Goal: Information Seeking & Learning: Check status

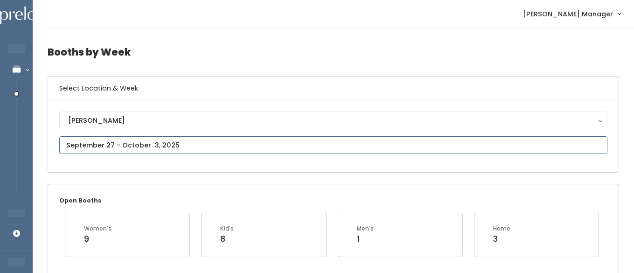
click at [142, 142] on input "text" at bounding box center [333, 145] width 548 height 18
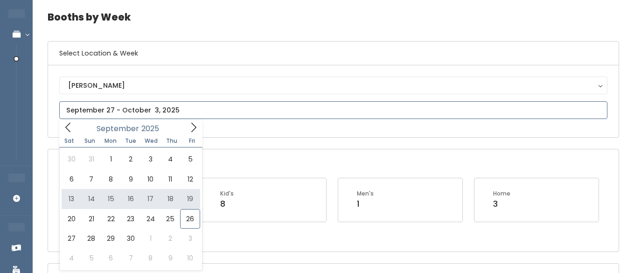
scroll to position [35, 0]
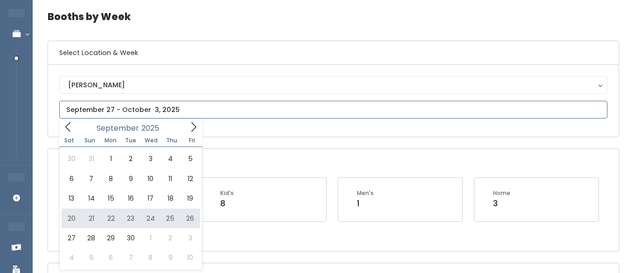
type input "September 20 to September 26"
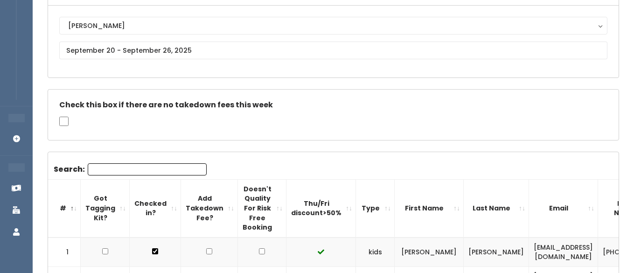
scroll to position [104, 0]
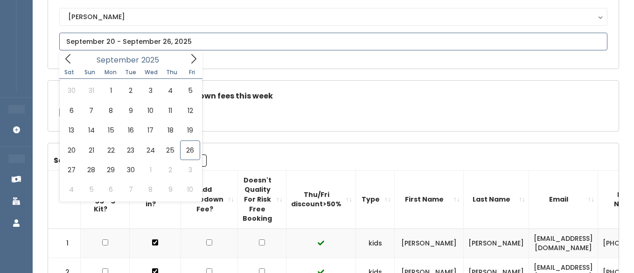
click at [174, 43] on input "text" at bounding box center [333, 42] width 548 height 18
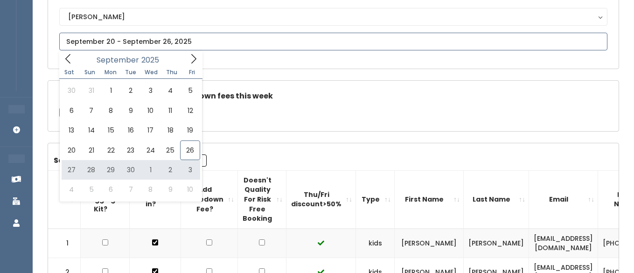
type input "September 27 to October 3"
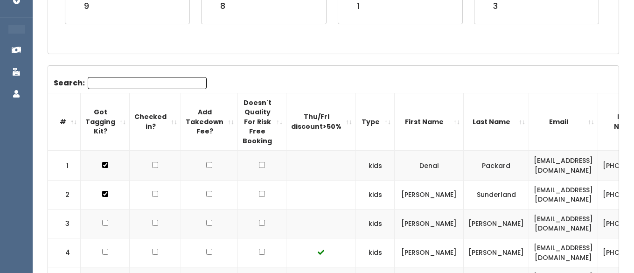
scroll to position [222, 0]
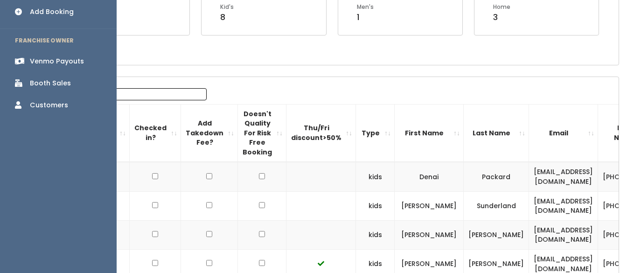
click at [41, 78] on div "Booth Sales" at bounding box center [50, 83] width 41 height 10
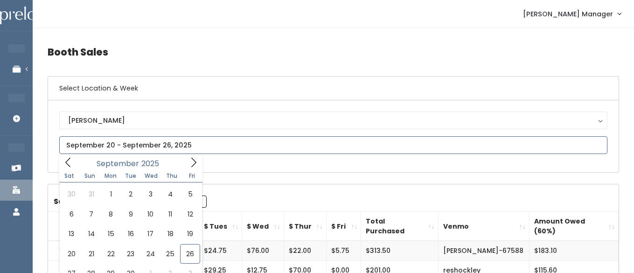
click at [149, 147] on input "text" at bounding box center [333, 145] width 548 height 18
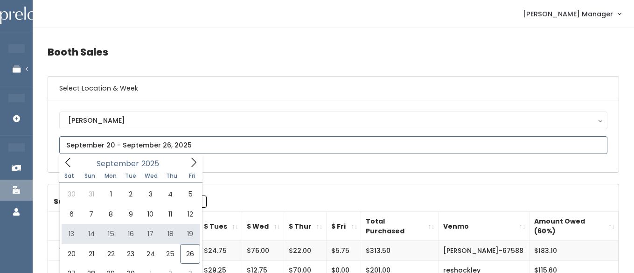
type input "September 13 to September 19"
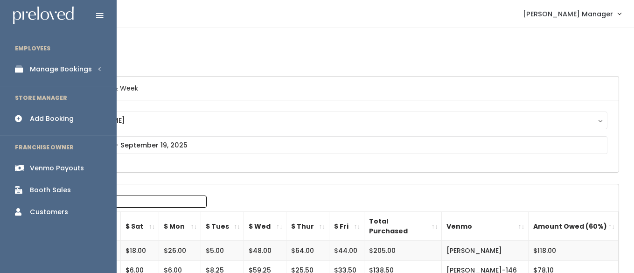
click at [41, 67] on div "Manage Bookings" at bounding box center [61, 69] width 62 height 10
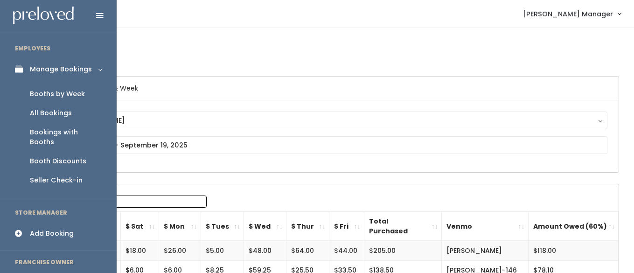
click at [44, 93] on div "Booths by Week" at bounding box center [57, 94] width 55 height 10
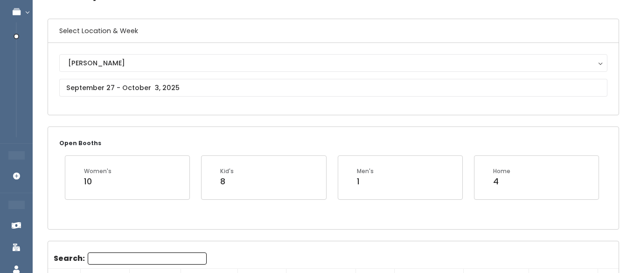
scroll to position [61, 0]
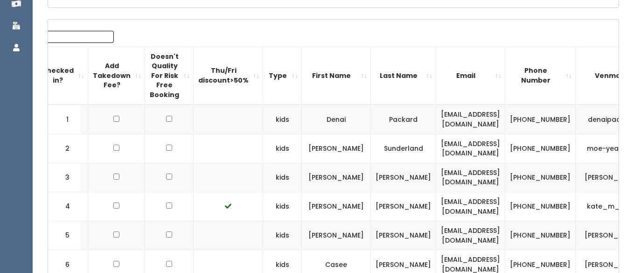
scroll to position [0, 102]
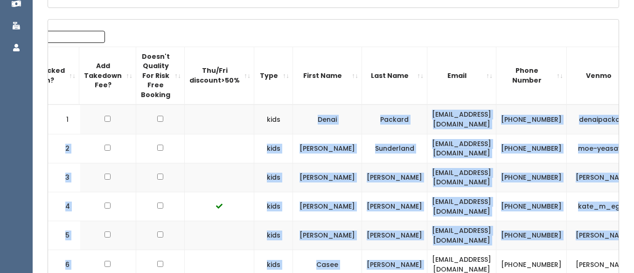
drag, startPoint x: 319, startPoint y: 118, endPoint x: 436, endPoint y: 265, distance: 188.0
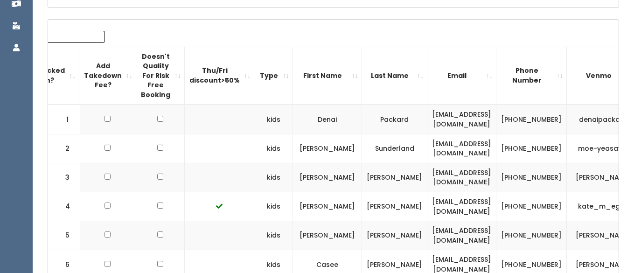
click at [61, 117] on td "1" at bounding box center [64, 119] width 33 height 29
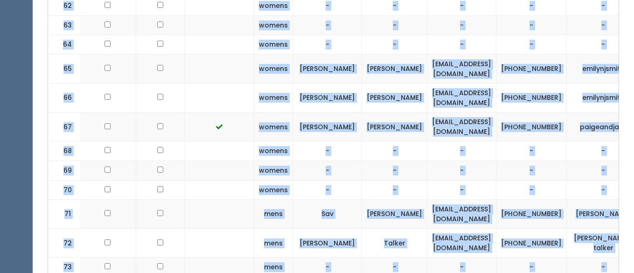
scroll to position [2155, 0]
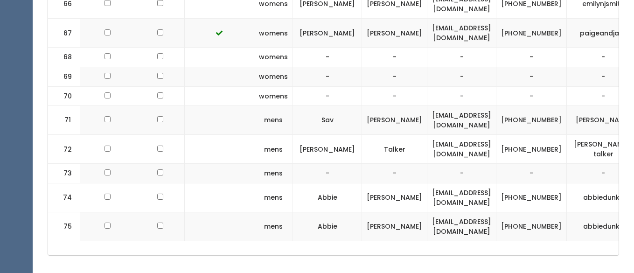
drag, startPoint x: 66, startPoint y: 118, endPoint x: 360, endPoint y: 209, distance: 307.9
copy table "# Got Tagging Kit? Checked in? Add Takedown Fee? Doesn't Quality For Risk Free …"
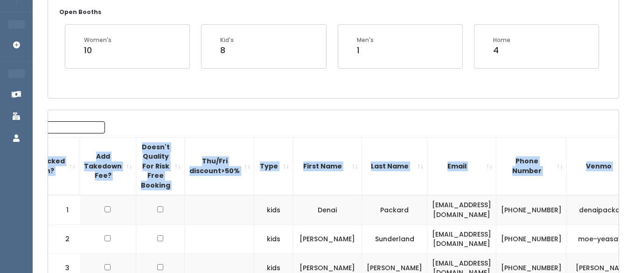
scroll to position [206, 0]
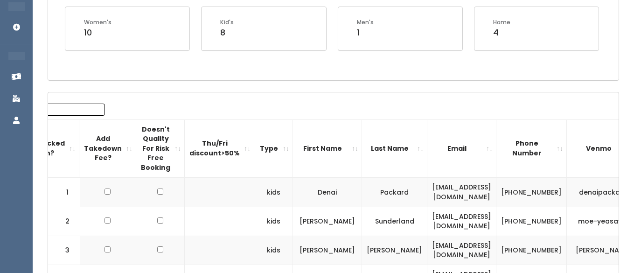
click at [497, 148] on th "Email" at bounding box center [461, 148] width 69 height 58
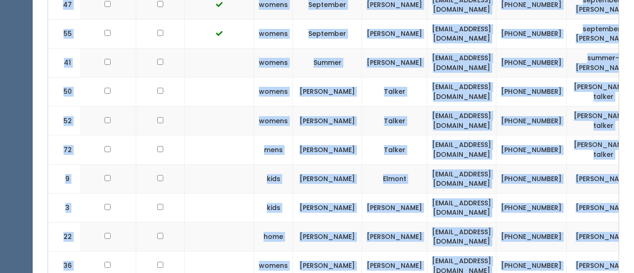
scroll to position [2155, 0]
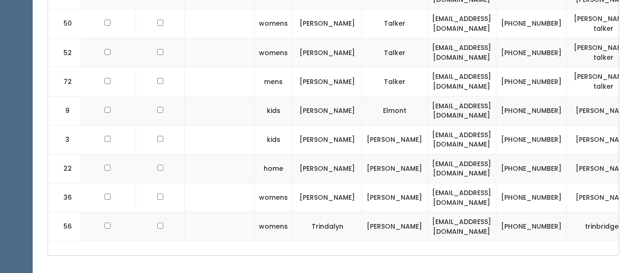
drag, startPoint x: 56, startPoint y: 178, endPoint x: 591, endPoint y: 205, distance: 535.5
copy table "# Got Tagging Kit? Checked in? Add Takedown Fee? Doesn't Quality For Risk Free …"
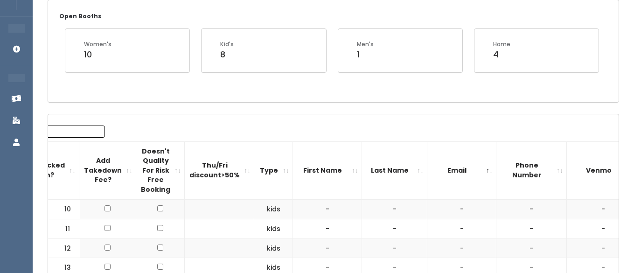
scroll to position [0, 0]
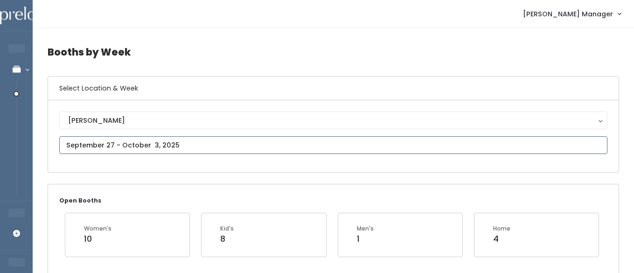
click at [182, 144] on input "text" at bounding box center [333, 145] width 548 height 18
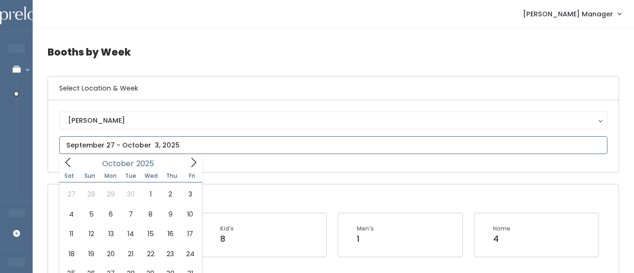
click at [195, 160] on icon at bounding box center [194, 162] width 10 height 10
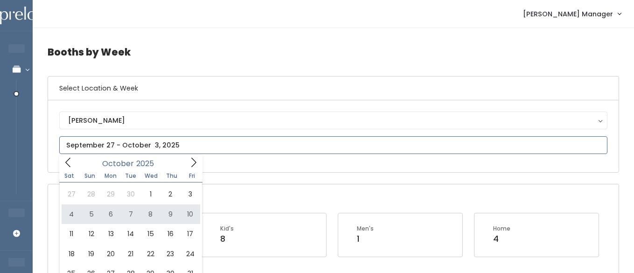
type input "October 4 to October 10"
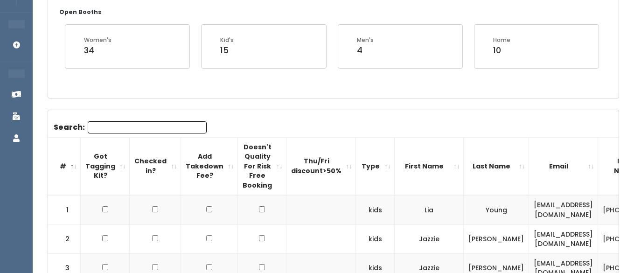
scroll to position [0, 35]
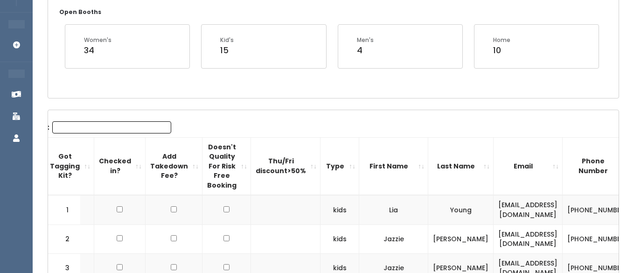
click at [558, 166] on th "Email" at bounding box center [528, 166] width 69 height 58
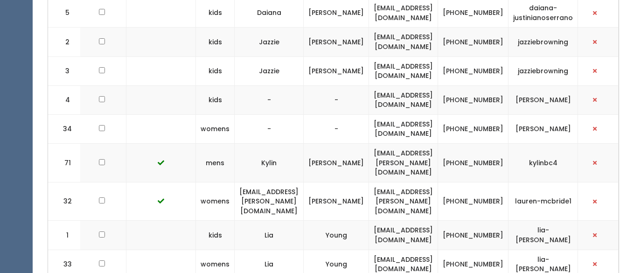
scroll to position [1752, 0]
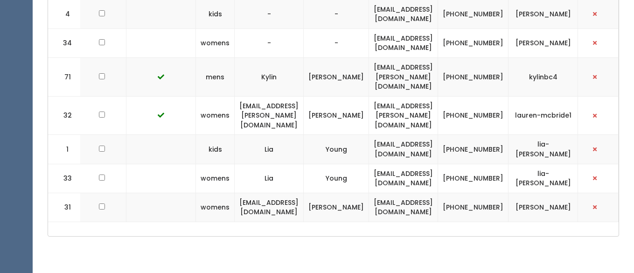
drag, startPoint x: 61, startPoint y: 28, endPoint x: 572, endPoint y: 193, distance: 536.9
copy tbody "36 womens Abbie Solberg abbiesolberg@gmail.com (970) 846-1270 abbiesolberg 45 w…"
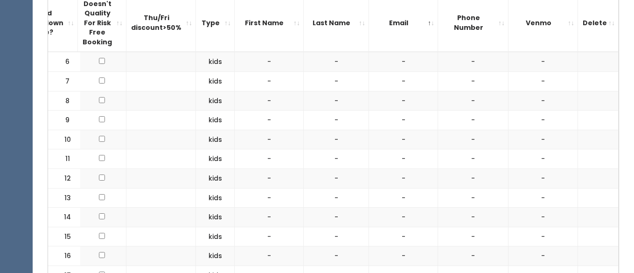
scroll to position [0, 0]
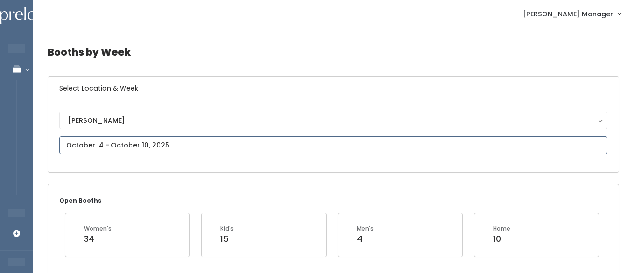
click at [149, 143] on input "text" at bounding box center [333, 145] width 548 height 18
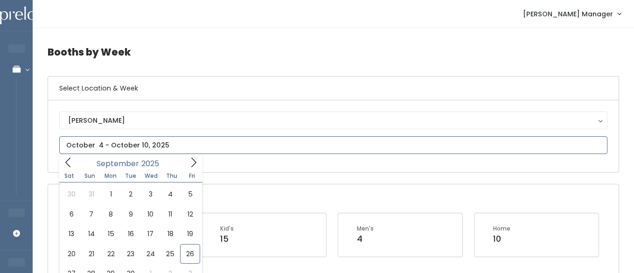
click at [187, 166] on span at bounding box center [194, 162] width 18 height 14
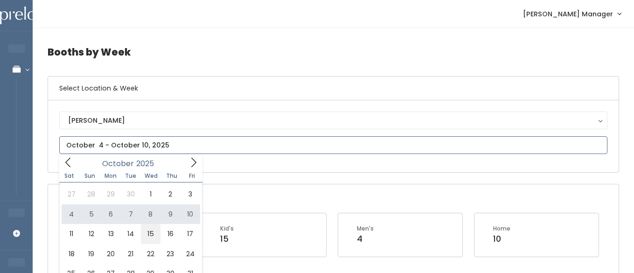
type input "October 11 to October 17"
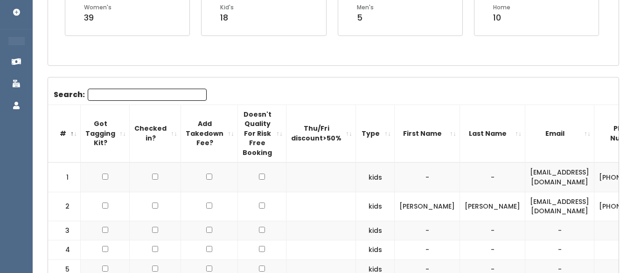
click at [569, 132] on th "Email" at bounding box center [559, 134] width 69 height 58
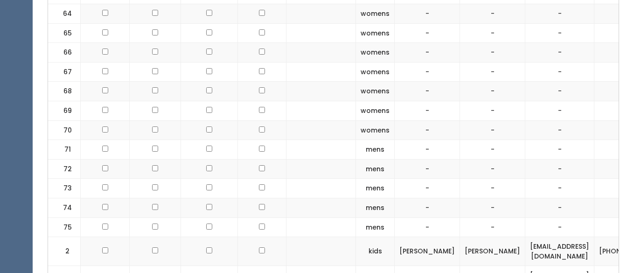
scroll to position [1666, 0]
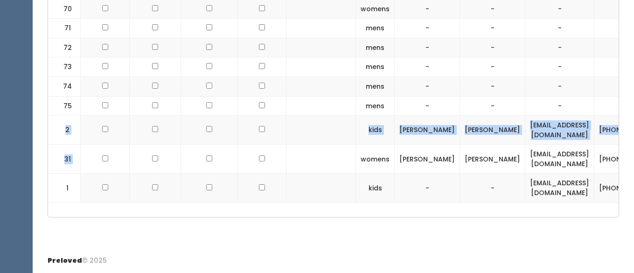
drag, startPoint x: 63, startPoint y: 129, endPoint x: 143, endPoint y: 148, distance: 82.2
click at [63, 127] on td "2" at bounding box center [64, 130] width 33 height 29
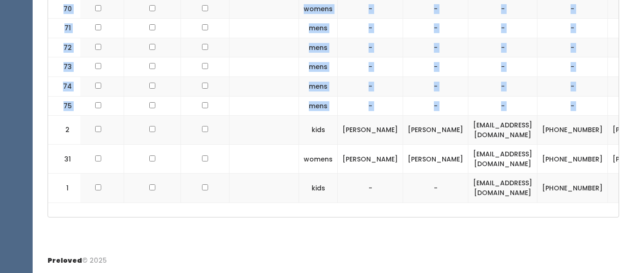
scroll to position [0, 89]
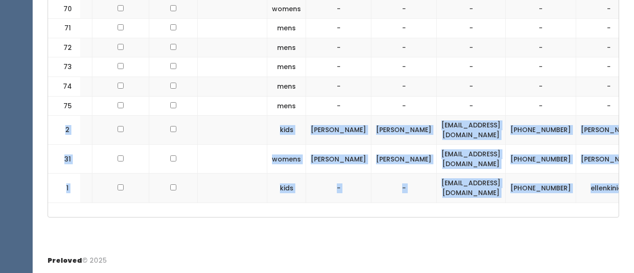
drag, startPoint x: 65, startPoint y: 130, endPoint x: 577, endPoint y: 193, distance: 516.3
copy tbody "2 kids Brooke Niemela brookemuhonen3@hotmail.com (612) 590-5849 jeremy-niemela …"
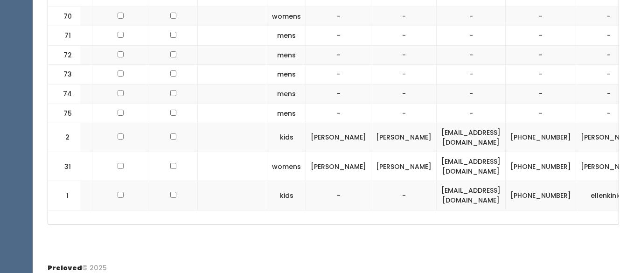
click at [245, 123] on td at bounding box center [233, 137] width 70 height 29
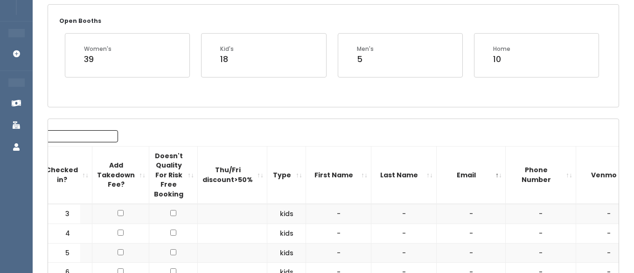
scroll to position [0, 0]
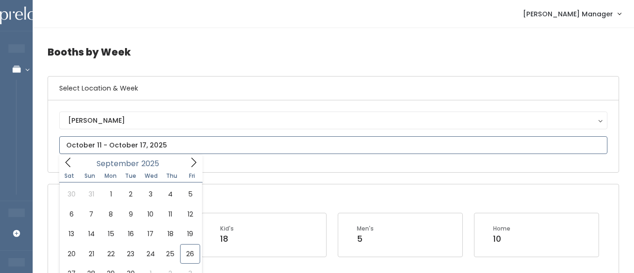
click at [192, 159] on icon at bounding box center [193, 162] width 5 height 9
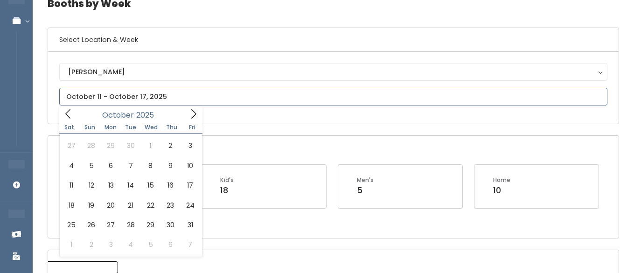
scroll to position [51, 0]
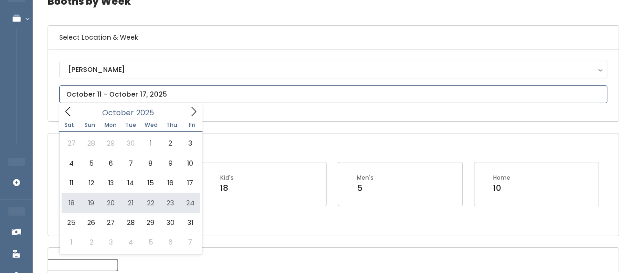
type input "October 18 to October 24"
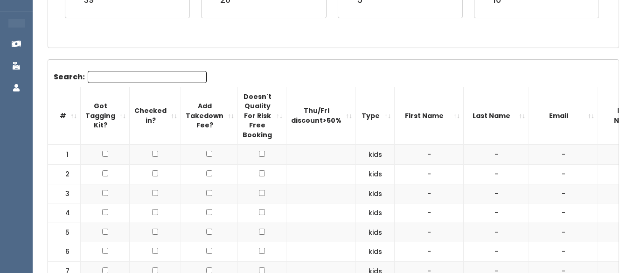
scroll to position [247, 0]
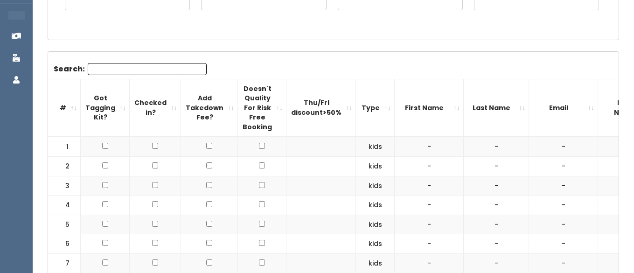
click at [598, 110] on th "Email" at bounding box center [563, 108] width 69 height 58
click at [598, 108] on th "Email" at bounding box center [563, 108] width 69 height 58
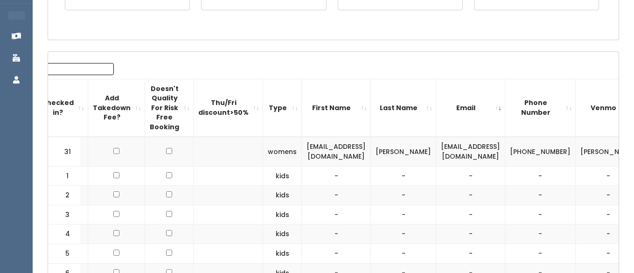
scroll to position [0, 99]
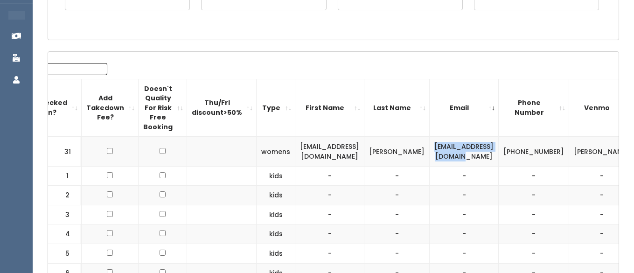
drag, startPoint x: 433, startPoint y: 153, endPoint x: 526, endPoint y: 153, distance: 93.3
click at [499, 153] on td "[EMAIL_ADDRESS][DOMAIN_NAME]" at bounding box center [464, 151] width 69 height 29
copy td "[EMAIL_ADDRESS][DOMAIN_NAME]"
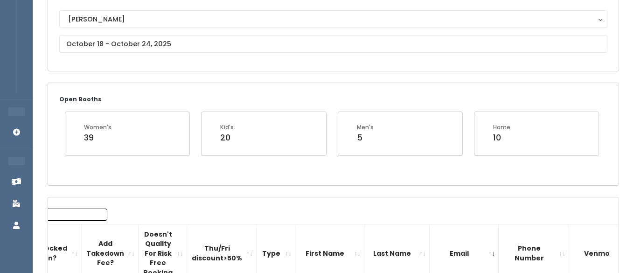
scroll to position [98, 0]
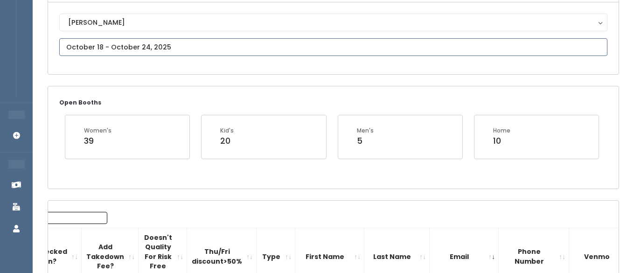
click at [126, 48] on input "text" at bounding box center [333, 47] width 548 height 18
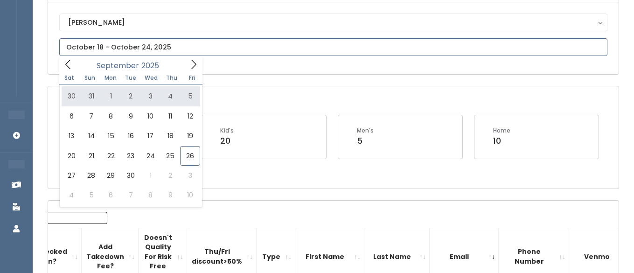
click at [190, 63] on icon at bounding box center [194, 64] width 10 height 10
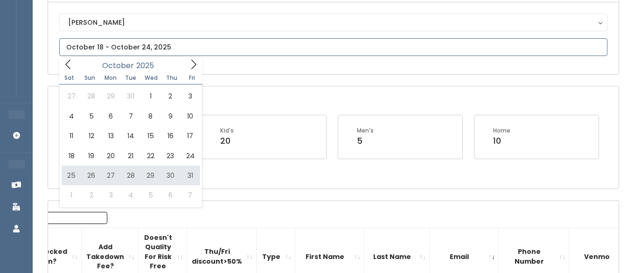
type input "[DATE] to [DATE]"
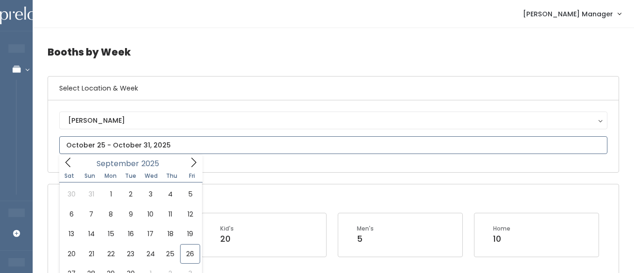
click at [111, 144] on input "text" at bounding box center [333, 145] width 548 height 18
click at [190, 157] on icon at bounding box center [194, 162] width 10 height 10
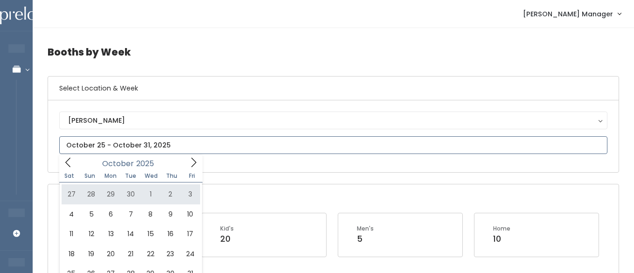
click at [183, 161] on div "October 2025" at bounding box center [130, 162] width 107 height 14
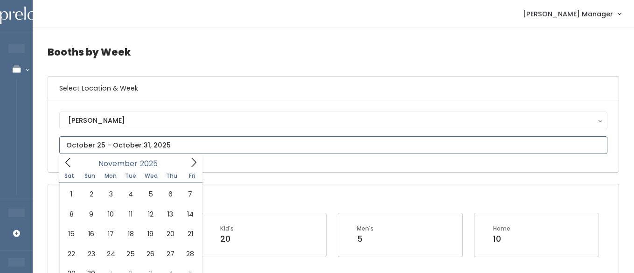
click at [193, 160] on icon at bounding box center [194, 162] width 10 height 10
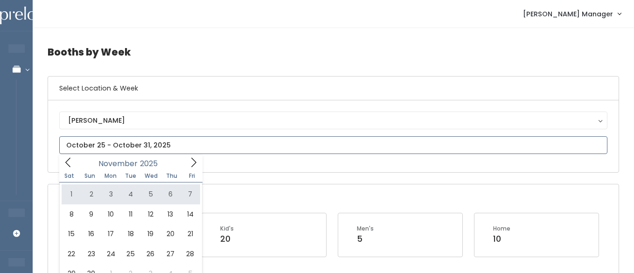
type input "November 1 to November 7"
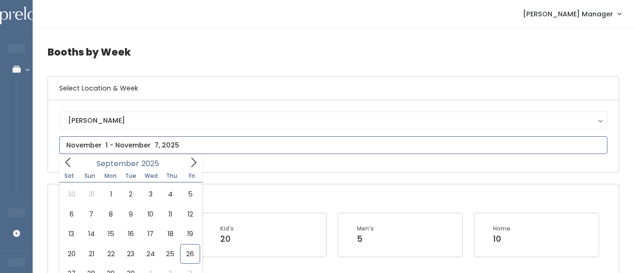
click at [194, 162] on icon at bounding box center [194, 162] width 10 height 10
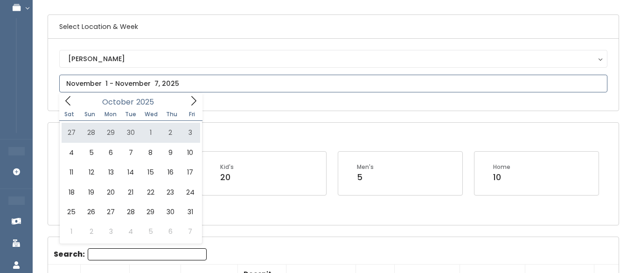
scroll to position [82, 0]
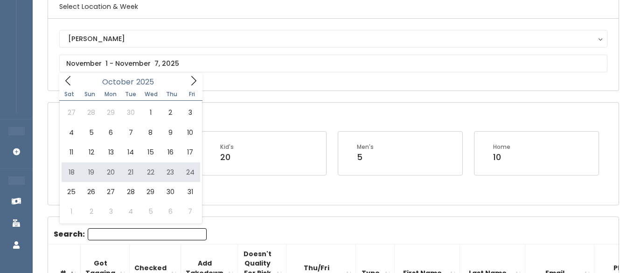
click at [268, 76] on div "Sandy Sandy" at bounding box center [333, 54] width 548 height 49
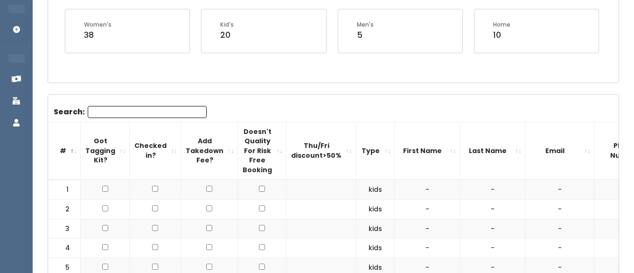
scroll to position [0, 65]
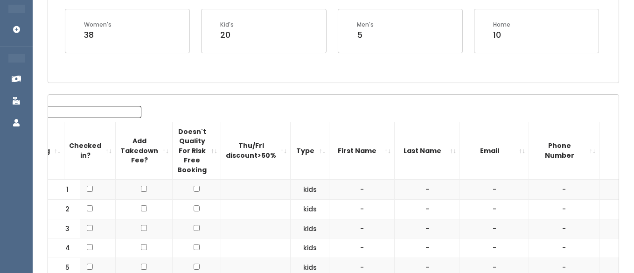
click at [483, 147] on th "Email" at bounding box center [494, 151] width 69 height 58
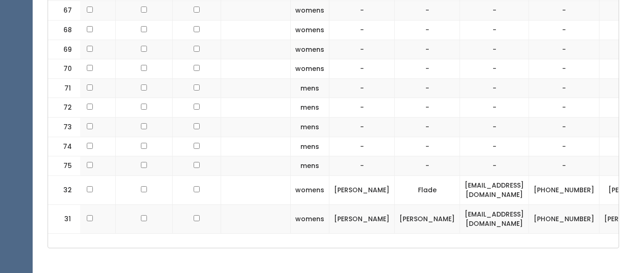
scroll to position [1656, 0]
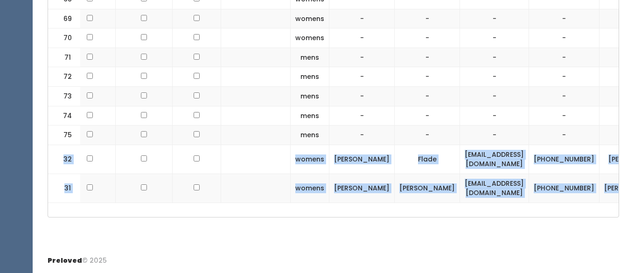
drag, startPoint x: 61, startPoint y: 158, endPoint x: 573, endPoint y: 192, distance: 513.5
copy tbody "32 womens anne Flade anneflade@gmail.com (425) 890-1203 anne-flade 31 womens Se…"
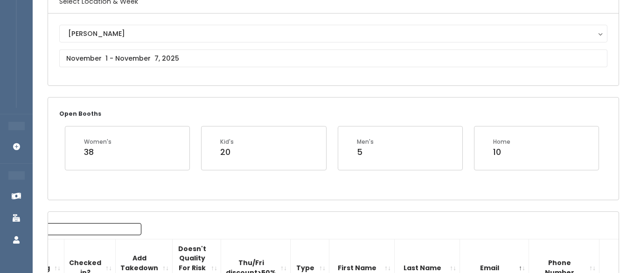
scroll to position [0, 0]
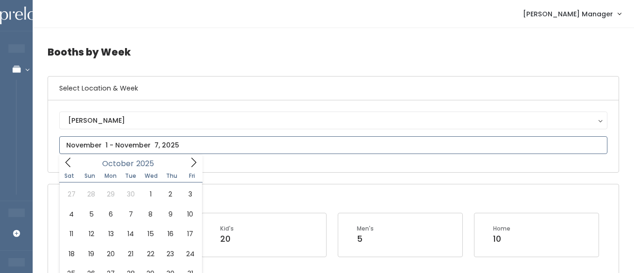
click at [133, 143] on input "text" at bounding box center [333, 145] width 548 height 18
click at [193, 158] on icon at bounding box center [194, 162] width 10 height 10
click at [65, 162] on icon at bounding box center [68, 162] width 10 height 10
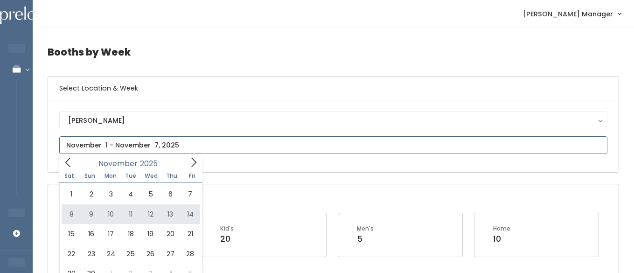
type input "November 8 to November 14"
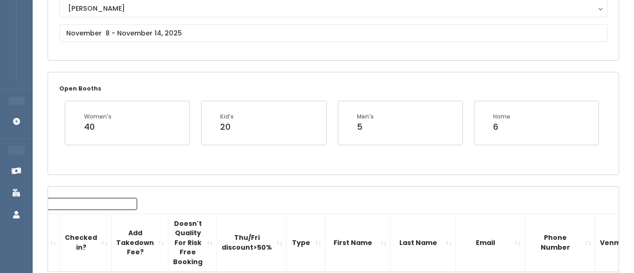
scroll to position [128, 0]
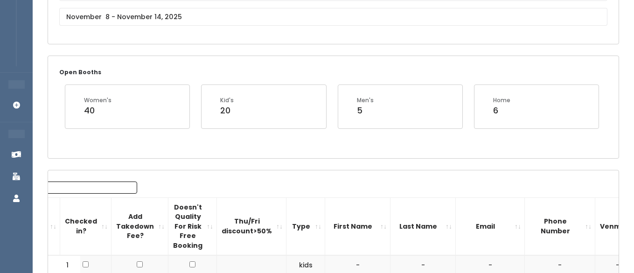
click at [482, 225] on th "Email" at bounding box center [490, 226] width 69 height 58
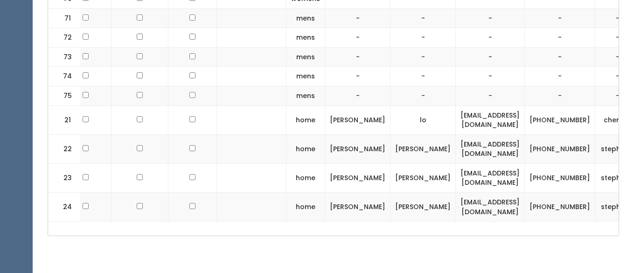
scroll to position [1675, 0]
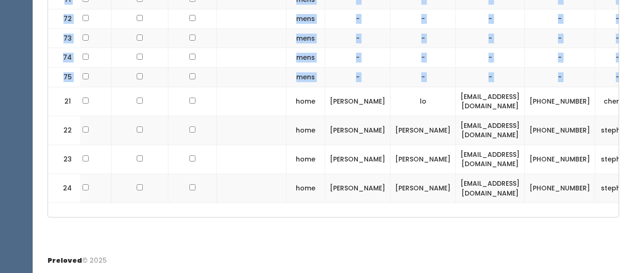
drag, startPoint x: 62, startPoint y: 100, endPoint x: 582, endPoint y: 193, distance: 528.6
copy table "# Got Tagging Kit? Checked in? Add Takedown Fee? Doesn't Quality For Risk Free …"
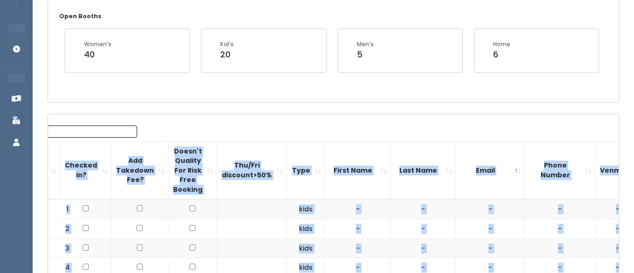
scroll to position [0, 0]
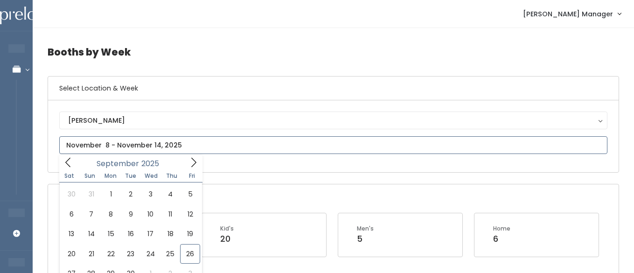
click at [119, 145] on input "text" at bounding box center [333, 145] width 548 height 18
click at [190, 163] on icon at bounding box center [194, 162] width 10 height 10
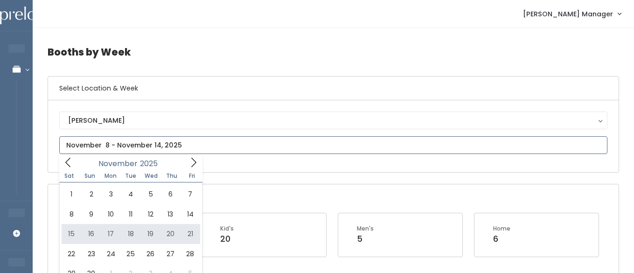
type input "November 15 to November 21"
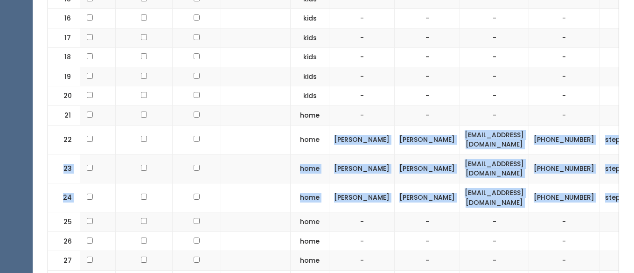
scroll to position [0, 70]
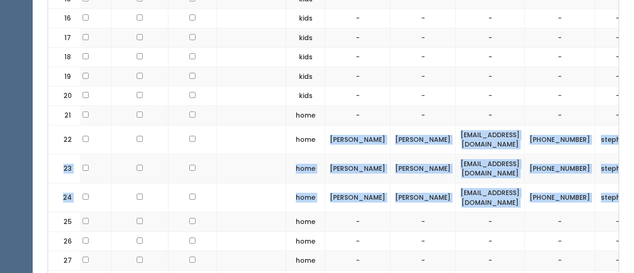
drag, startPoint x: 385, startPoint y: 140, endPoint x: 574, endPoint y: 198, distance: 197.8
click at [525, 91] on td "-" at bounding box center [560, 96] width 70 height 20
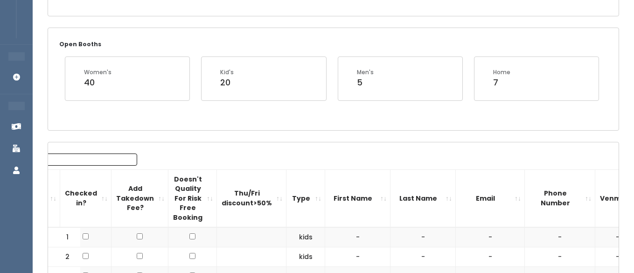
scroll to position [172, 0]
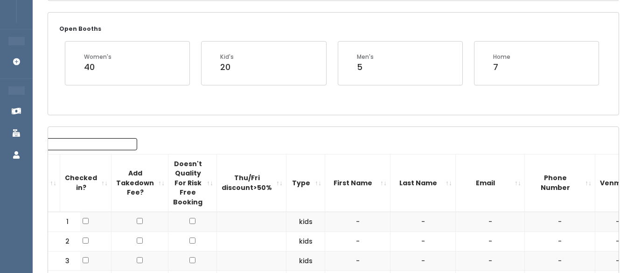
click at [483, 180] on th "Email" at bounding box center [490, 183] width 69 height 58
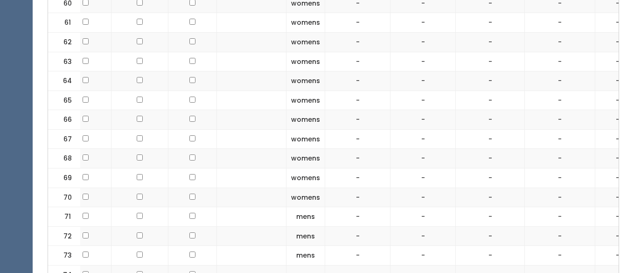
scroll to position [1666, 0]
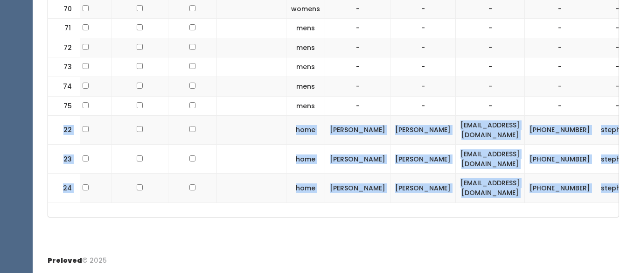
drag, startPoint x: 60, startPoint y: 130, endPoint x: 572, endPoint y: 196, distance: 516.3
copy tbody "22 home [PERSON_NAME] [EMAIL_ADDRESS][DOMAIN_NAME] [PHONE_NUMBER] steph4011 23 …"
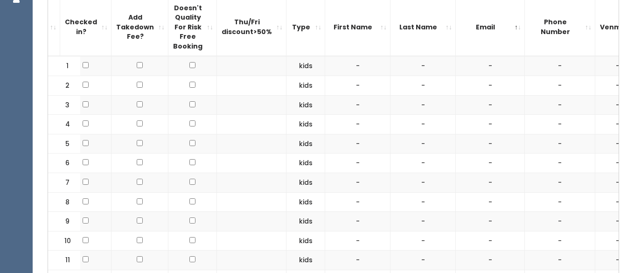
scroll to position [0, 0]
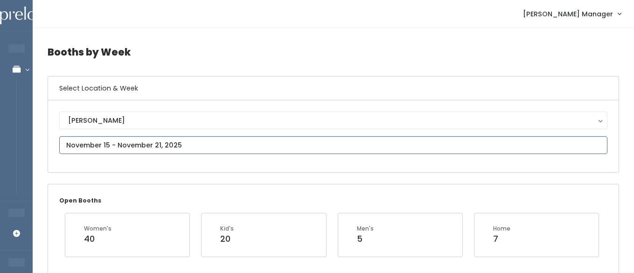
click at [117, 143] on input "text" at bounding box center [333, 145] width 548 height 18
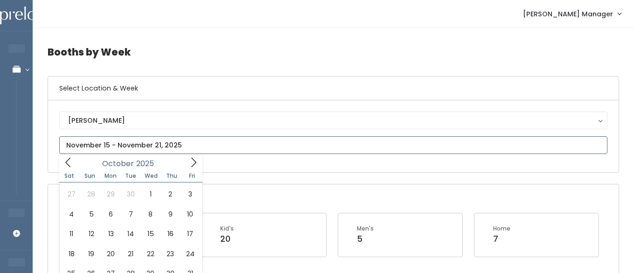
click at [192, 162] on icon at bounding box center [194, 162] width 10 height 10
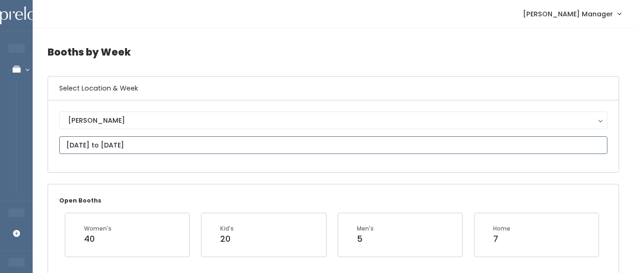
click at [198, 147] on input "[DATE] to [DATE]" at bounding box center [333, 145] width 548 height 18
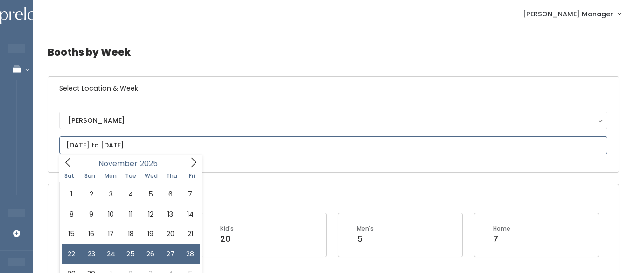
click at [191, 165] on icon at bounding box center [194, 162] width 10 height 10
click at [66, 161] on icon at bounding box center [68, 162] width 10 height 10
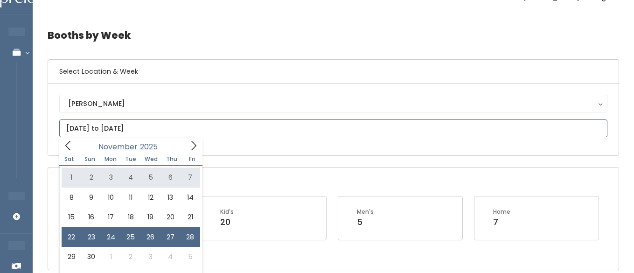
scroll to position [54, 0]
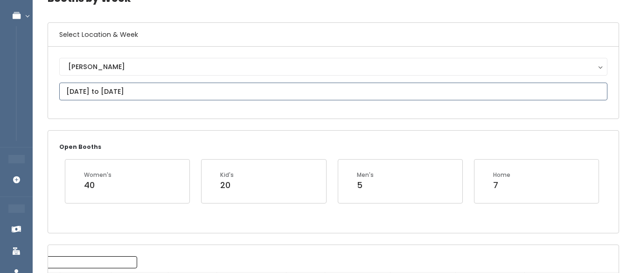
type input "November 29 to December 5"
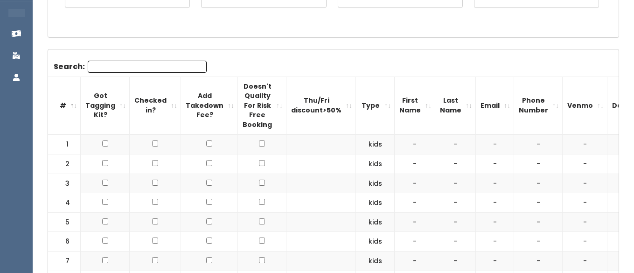
scroll to position [251, 0]
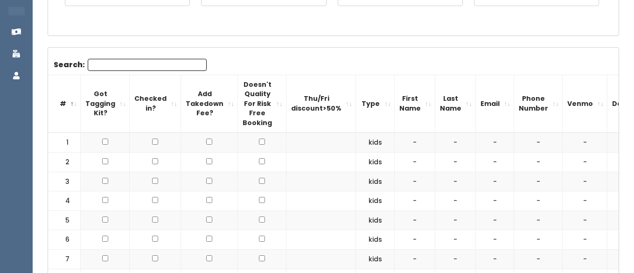
click at [489, 102] on th "Email" at bounding box center [495, 104] width 38 height 58
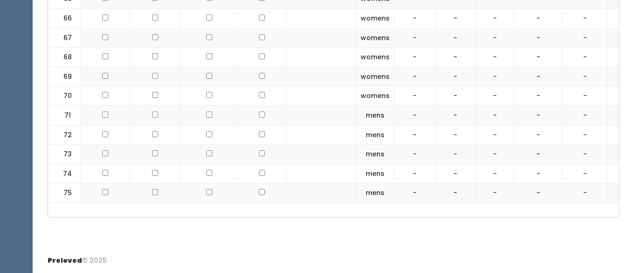
scroll to position [1619, 0]
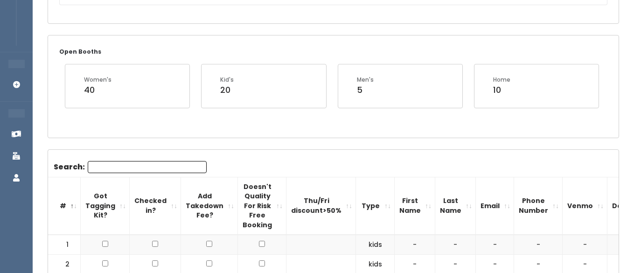
scroll to position [154, 0]
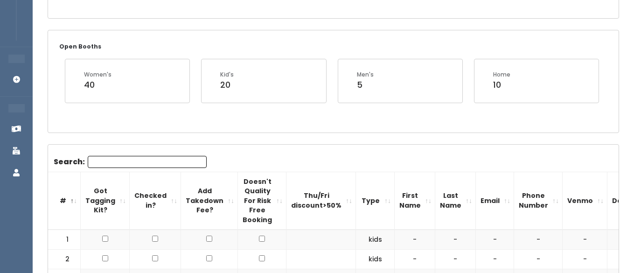
click at [486, 207] on th "Email" at bounding box center [495, 201] width 38 height 58
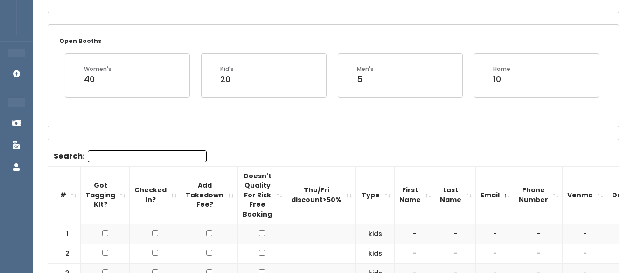
scroll to position [0, 0]
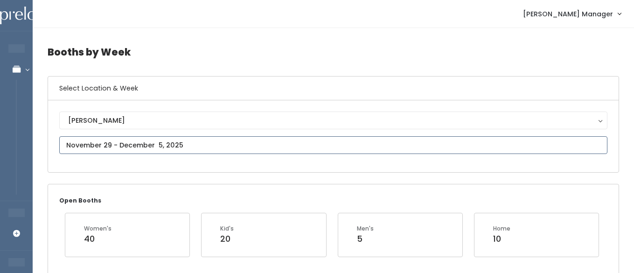
click at [154, 146] on input "text" at bounding box center [333, 145] width 548 height 18
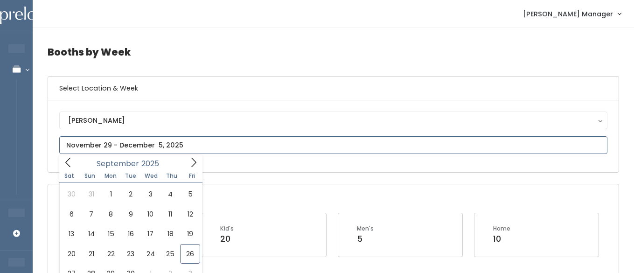
click at [192, 161] on icon at bounding box center [194, 162] width 10 height 10
click at [187, 164] on span at bounding box center [194, 162] width 18 height 14
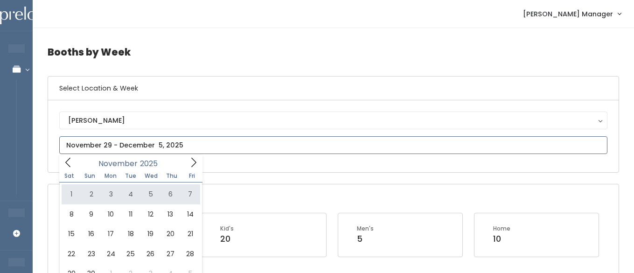
click at [199, 164] on span at bounding box center [194, 162] width 18 height 14
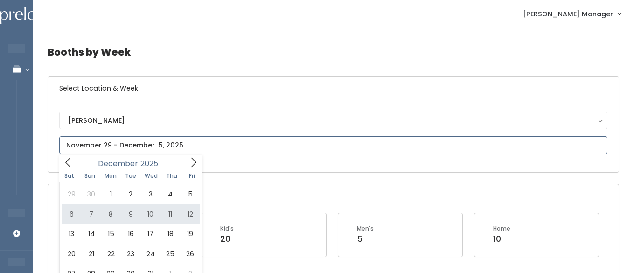
type input "December 6 to December 12"
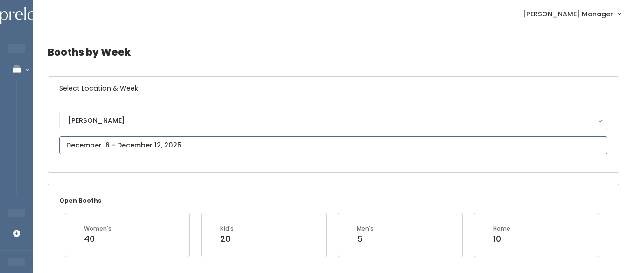
click at [184, 142] on input "text" at bounding box center [333, 145] width 548 height 18
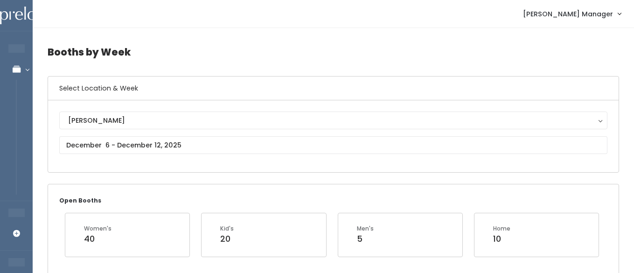
click at [191, 154] on div "[PERSON_NAME]" at bounding box center [333, 136] width 548 height 49
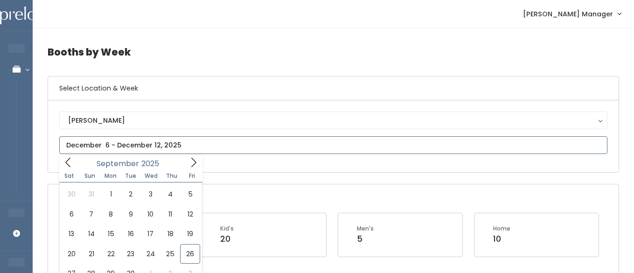
click at [189, 146] on input "text" at bounding box center [333, 145] width 548 height 18
click at [196, 160] on icon at bounding box center [194, 162] width 10 height 10
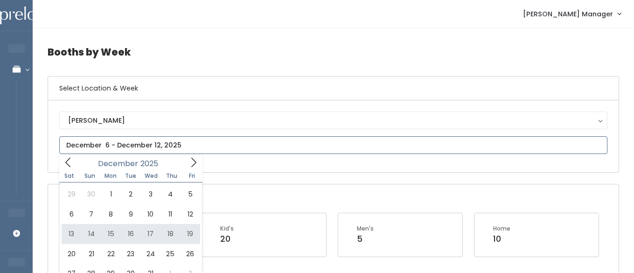
type input "December 13 to December 19"
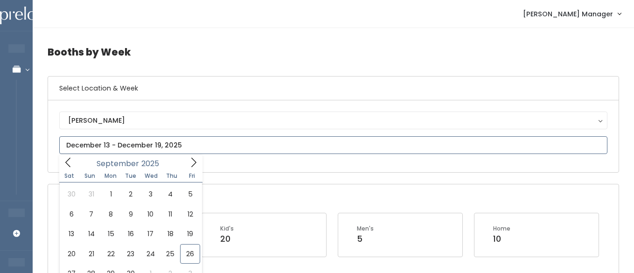
click at [175, 150] on input "text" at bounding box center [333, 145] width 548 height 18
click at [191, 163] on icon at bounding box center [194, 162] width 10 height 10
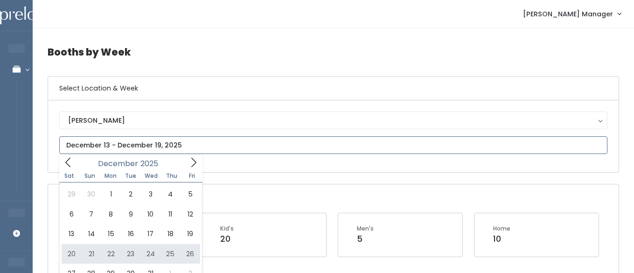
type input "[DATE] to [DATE]"
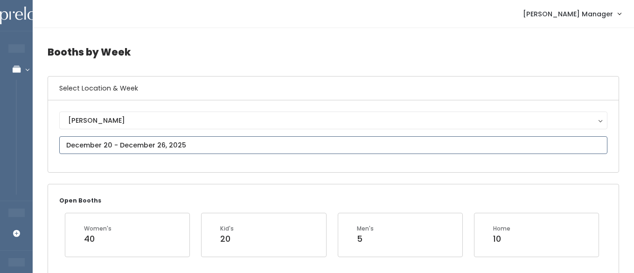
click at [180, 145] on input "text" at bounding box center [333, 145] width 548 height 18
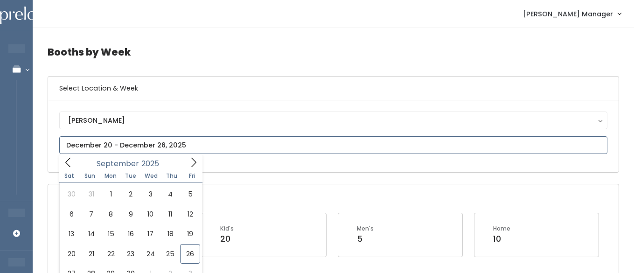
click at [193, 164] on icon at bounding box center [194, 162] width 10 height 10
click at [192, 164] on icon at bounding box center [194, 162] width 10 height 10
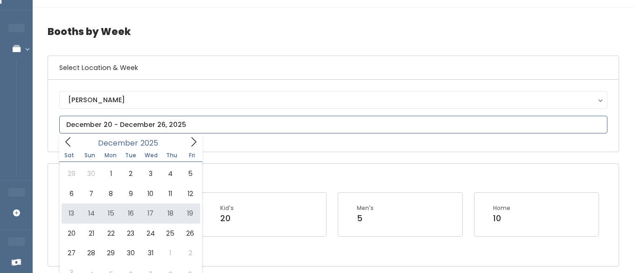
scroll to position [33, 0]
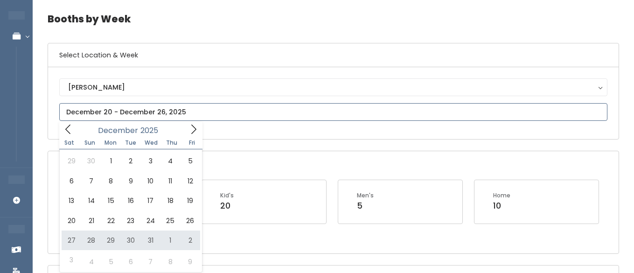
type input "December 27 to January 2"
